Goal: Information Seeking & Learning: Compare options

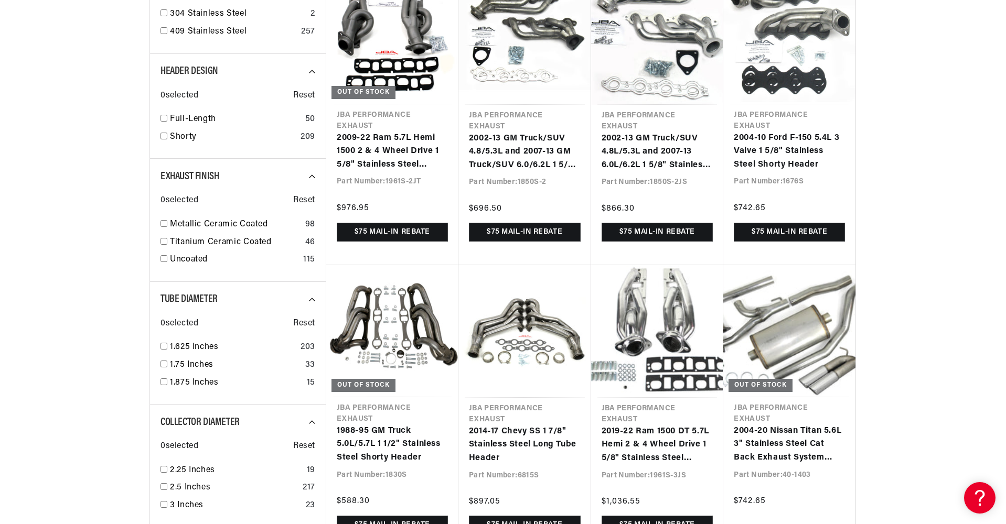
scroll to position [0, 655]
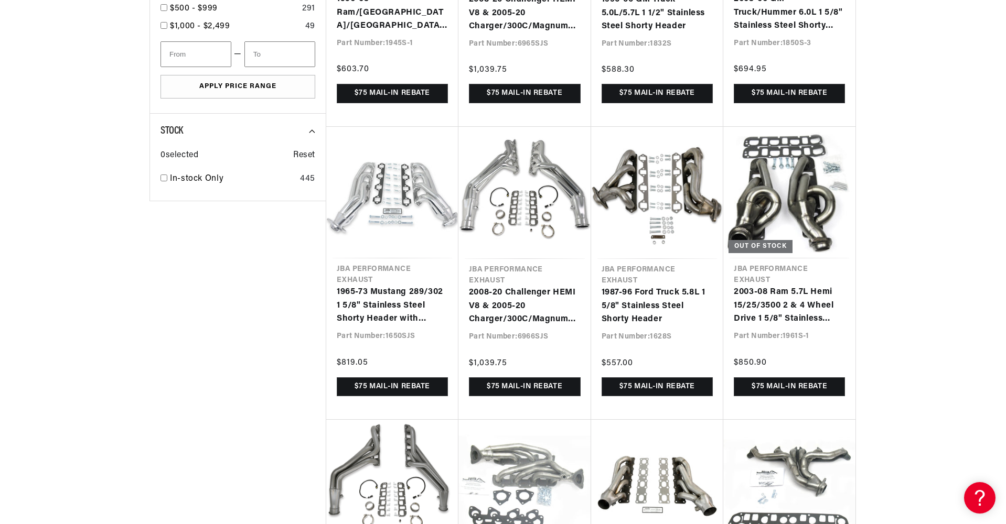
scroll to position [0, 1310]
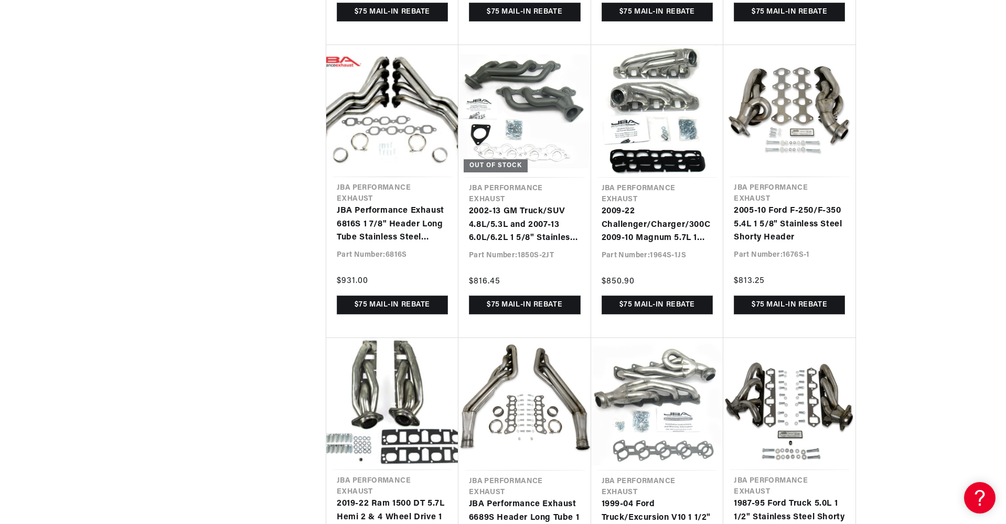
scroll to position [2653, 0]
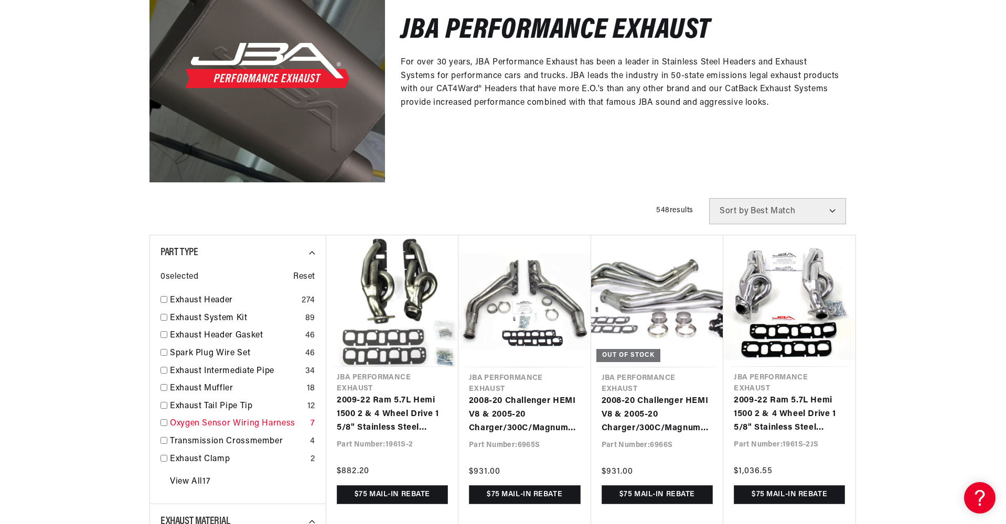
scroll to position [0, 655]
click at [165, 373] on input "checkbox" at bounding box center [163, 370] width 7 height 7
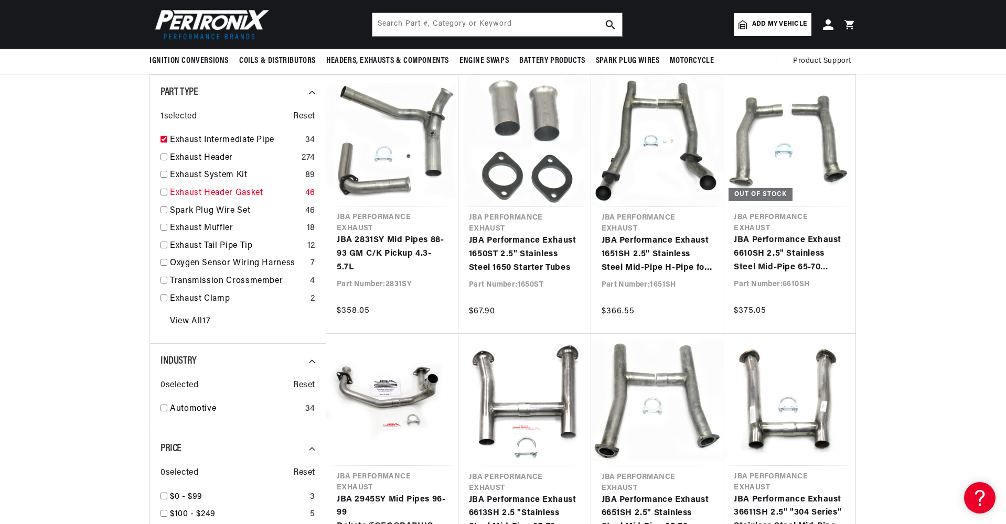
scroll to position [0, 1310]
click at [163, 243] on input "checkbox" at bounding box center [163, 245] width 7 height 7
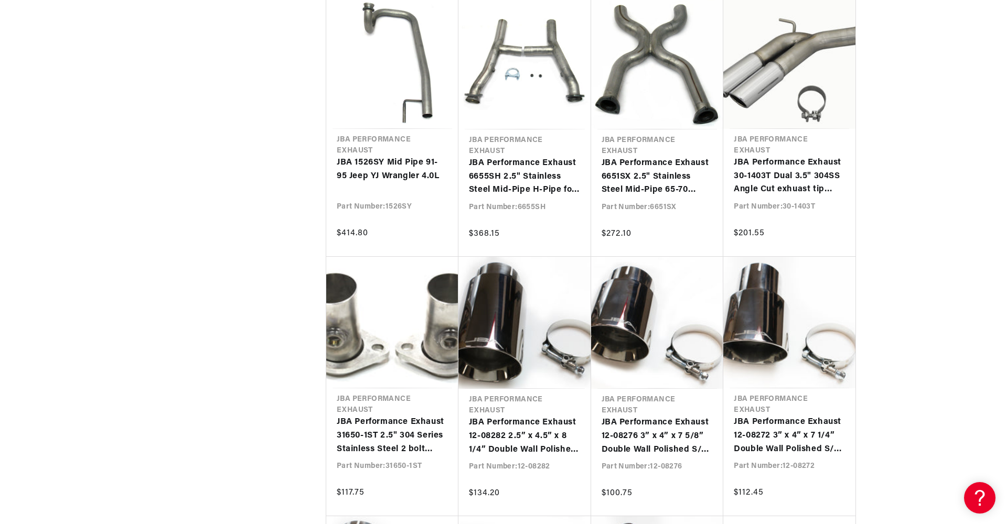
scroll to position [1986, 0]
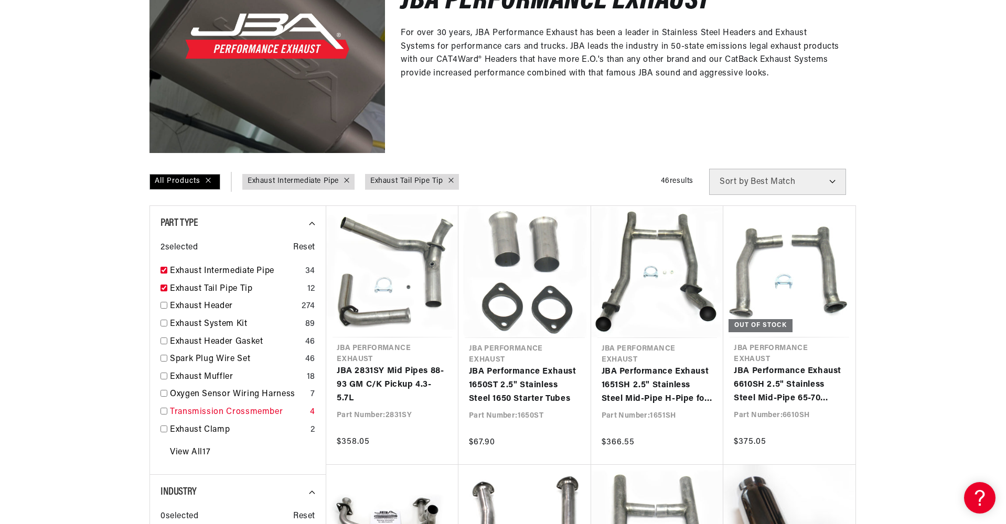
scroll to position [0, 1310]
click at [166, 377] on input "checkbox" at bounding box center [163, 376] width 7 height 7
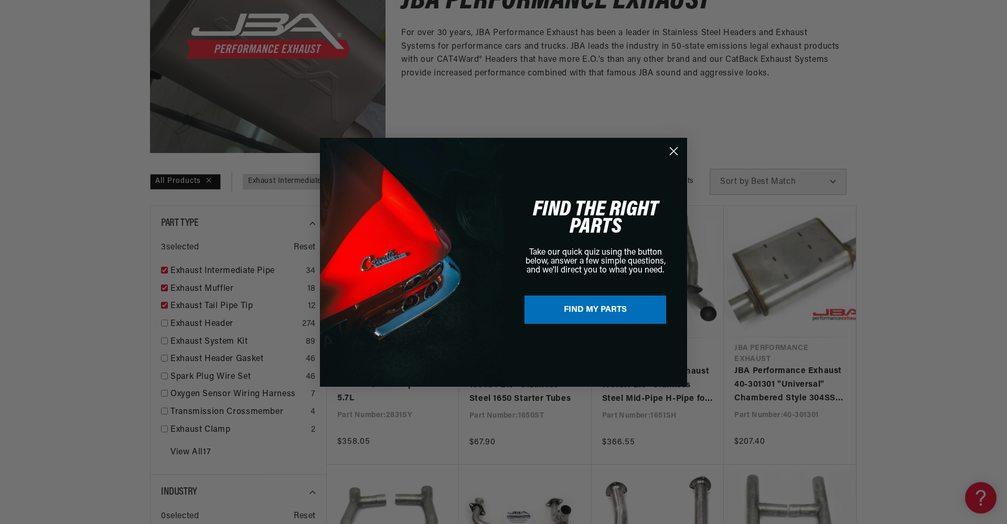
click at [675, 151] on circle "Close dialog" at bounding box center [673, 150] width 17 height 17
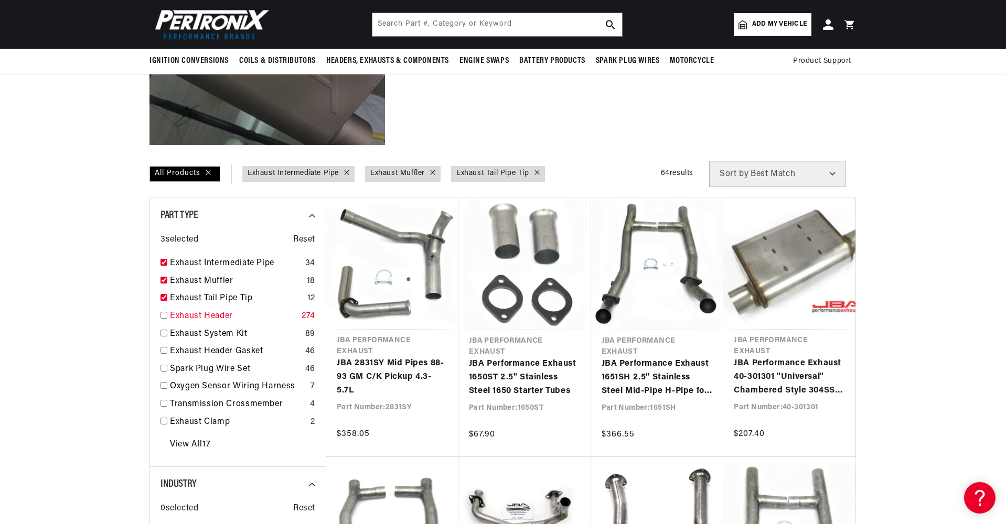
scroll to position [0, 655]
click at [165, 296] on input "checkbox" at bounding box center [163, 297] width 7 height 7
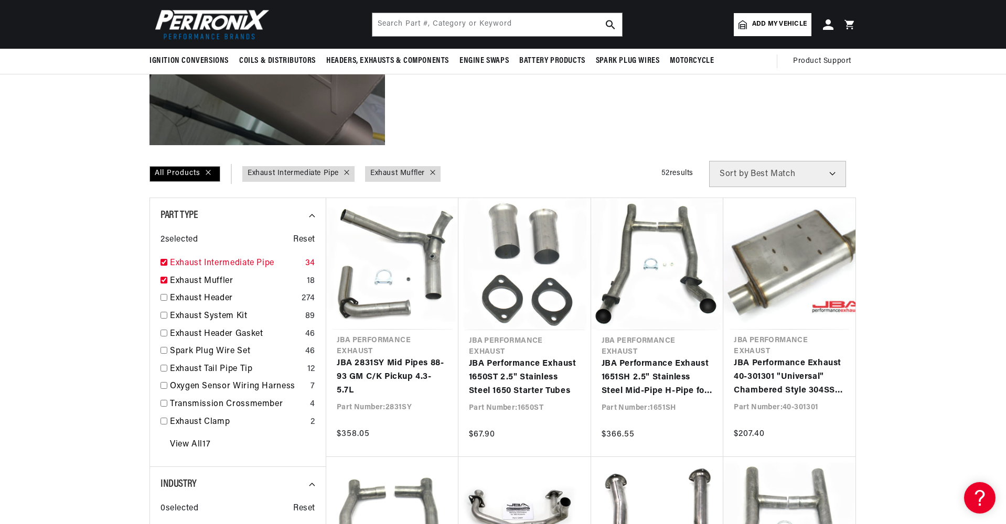
click at [165, 263] on input "checkbox" at bounding box center [163, 262] width 7 height 7
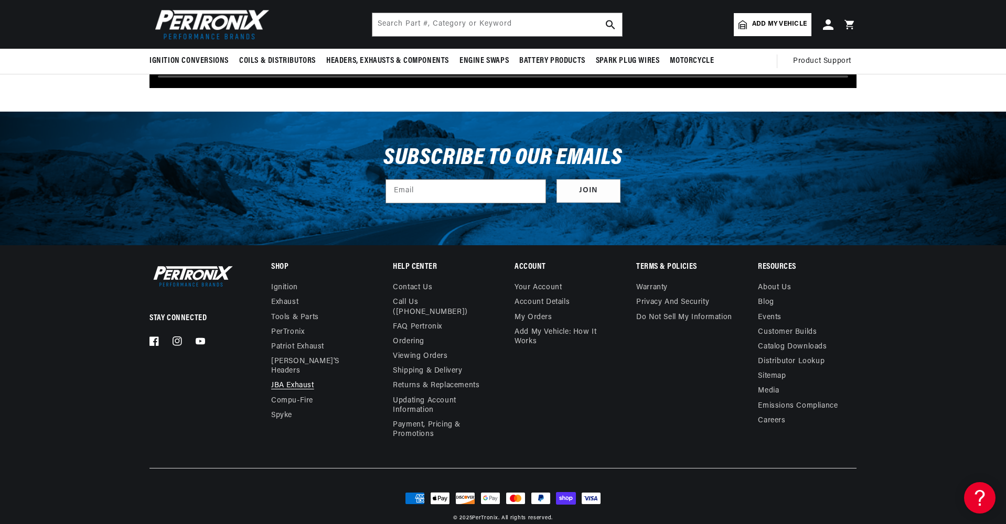
scroll to position [0, 655]
